Goal: Task Accomplishment & Management: Use online tool/utility

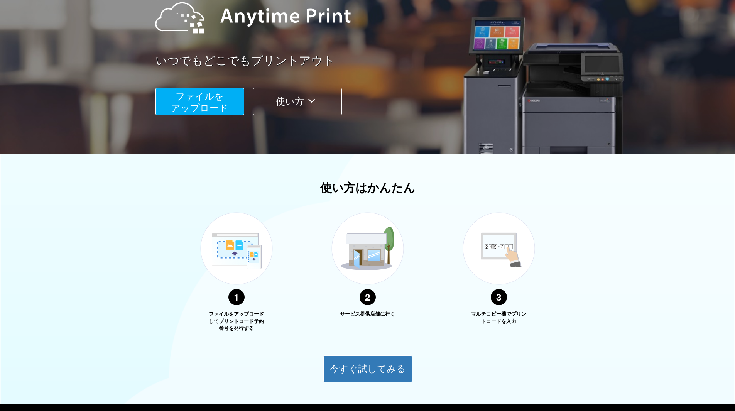
scroll to position [137, 0]
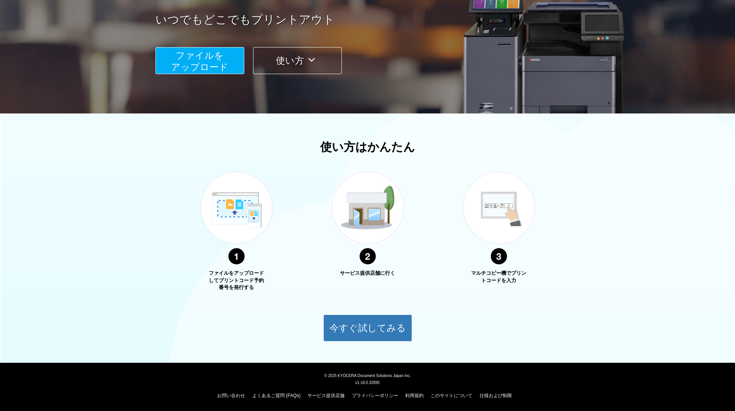
click at [192, 61] on span "ファイルを ​​アップロード" at bounding box center [200, 61] width 58 height 22
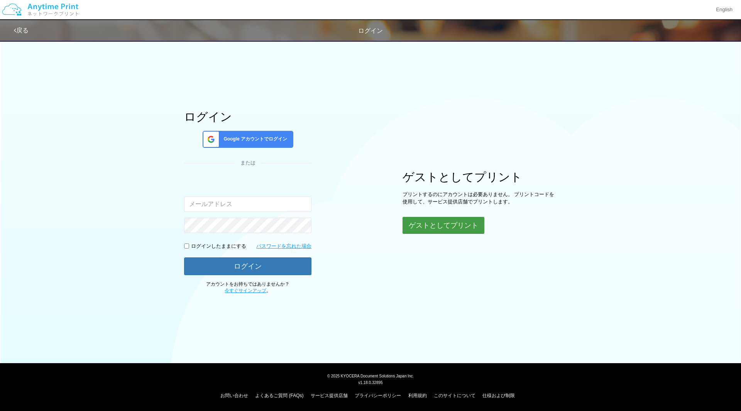
click at [452, 231] on button "ゲストとしてプリント" at bounding box center [444, 225] width 82 height 17
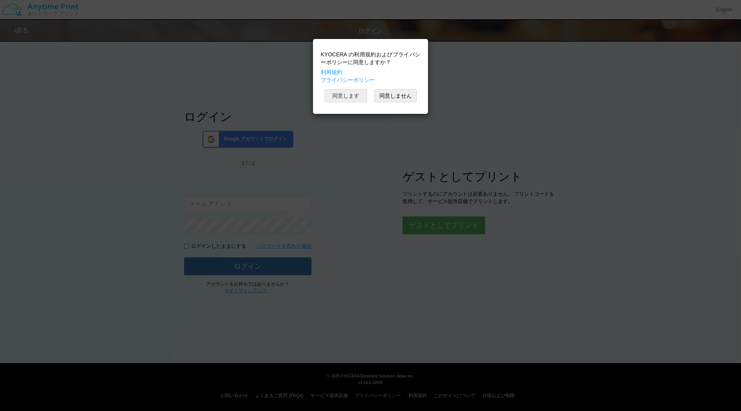
click at [345, 96] on button "同意します" at bounding box center [346, 95] width 42 height 13
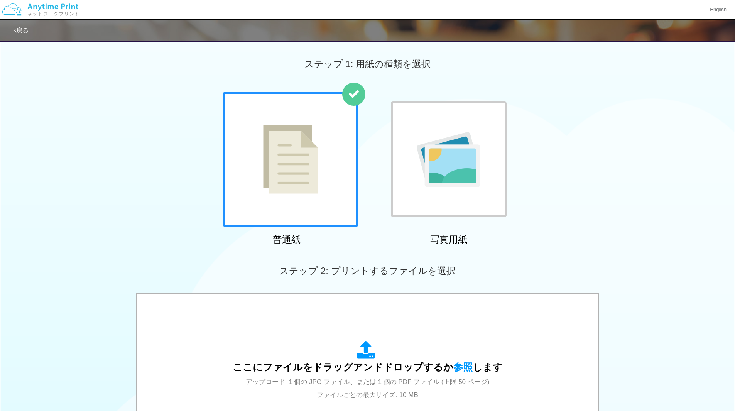
click at [300, 171] on img at bounding box center [290, 159] width 55 height 69
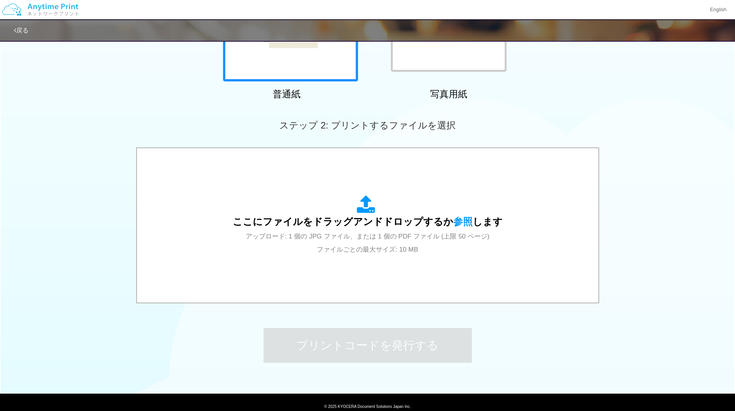
scroll to position [150, 0]
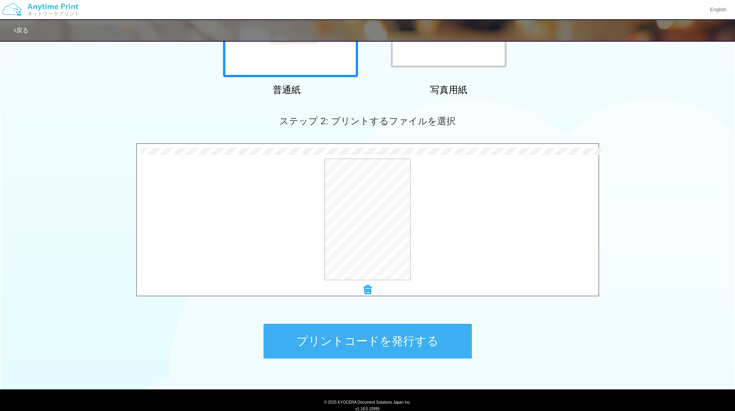
click at [367, 331] on button "プリントコードを発行する" at bounding box center [368, 341] width 208 height 35
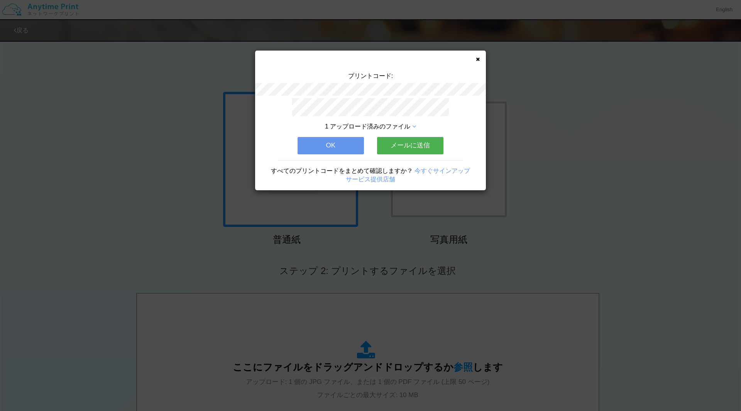
click at [408, 143] on button "メールに送信" at bounding box center [410, 145] width 66 height 17
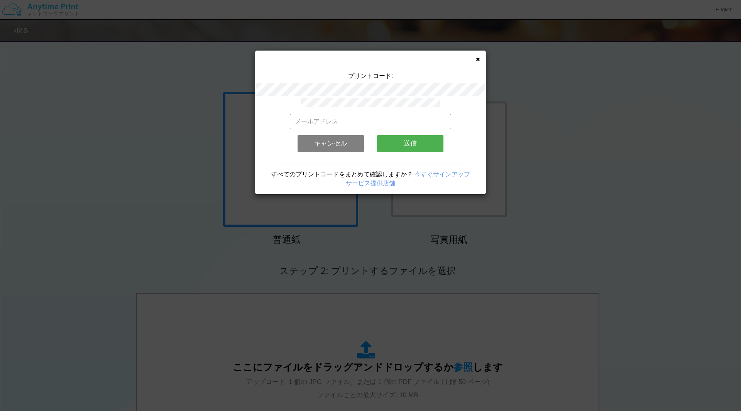
click at [374, 125] on input "email" at bounding box center [371, 121] width 162 height 15
type input "[EMAIL_ADDRESS][DOMAIN_NAME]"
click at [405, 140] on button "送信" at bounding box center [410, 143] width 66 height 17
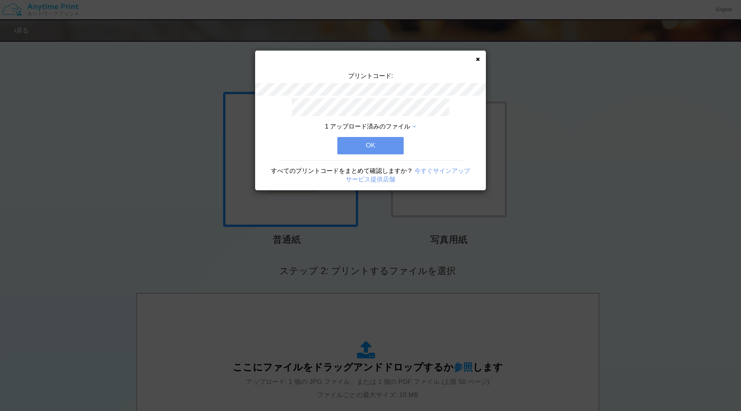
click at [392, 141] on button "OK" at bounding box center [370, 145] width 66 height 17
